Goal: Task Accomplishment & Management: Manage account settings

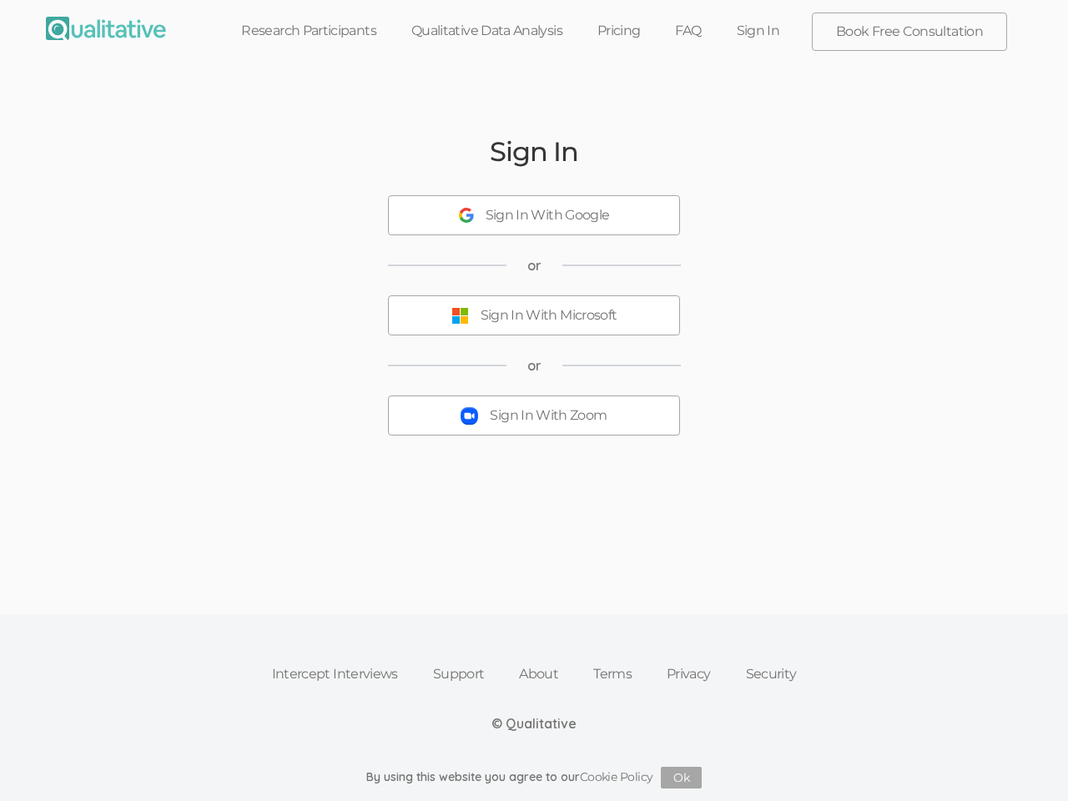
click at [534, 401] on button "Sign In With Zoom" at bounding box center [534, 416] width 292 height 40
click at [534, 215] on div "Sign In With Google" at bounding box center [548, 215] width 124 height 19
click at [534, 316] on div "Sign In With Microsoft" at bounding box center [549, 315] width 137 height 19
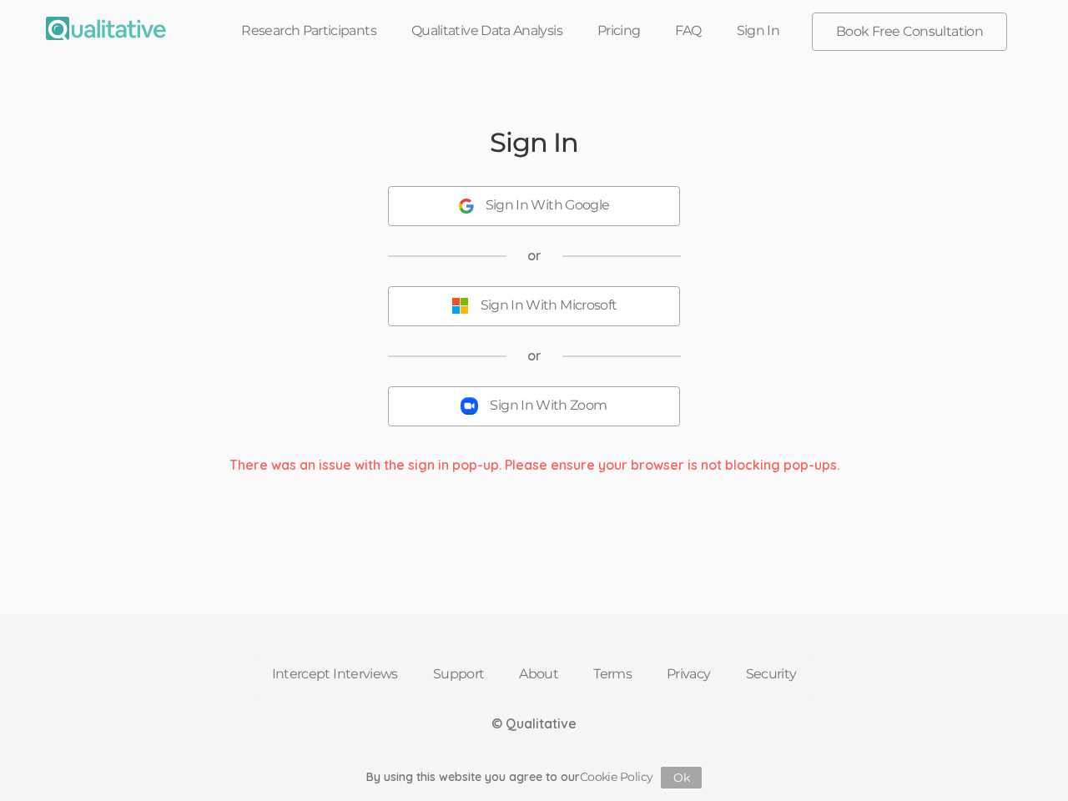
click at [534, 416] on div "Sign In With Zoom" at bounding box center [548, 405] width 117 height 19
click at [682, 778] on button "Ok" at bounding box center [681, 778] width 41 height 22
